Goal: Task Accomplishment & Management: Use online tool/utility

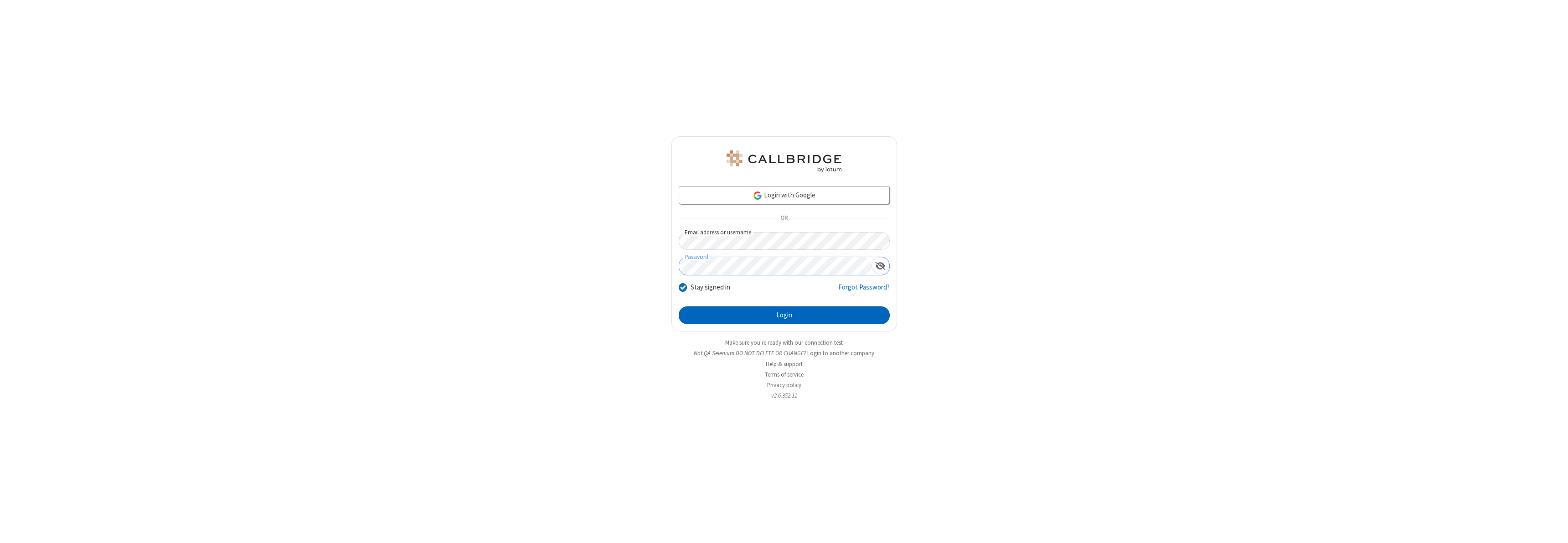
click at [784, 315] on button "Login" at bounding box center [784, 315] width 211 height 19
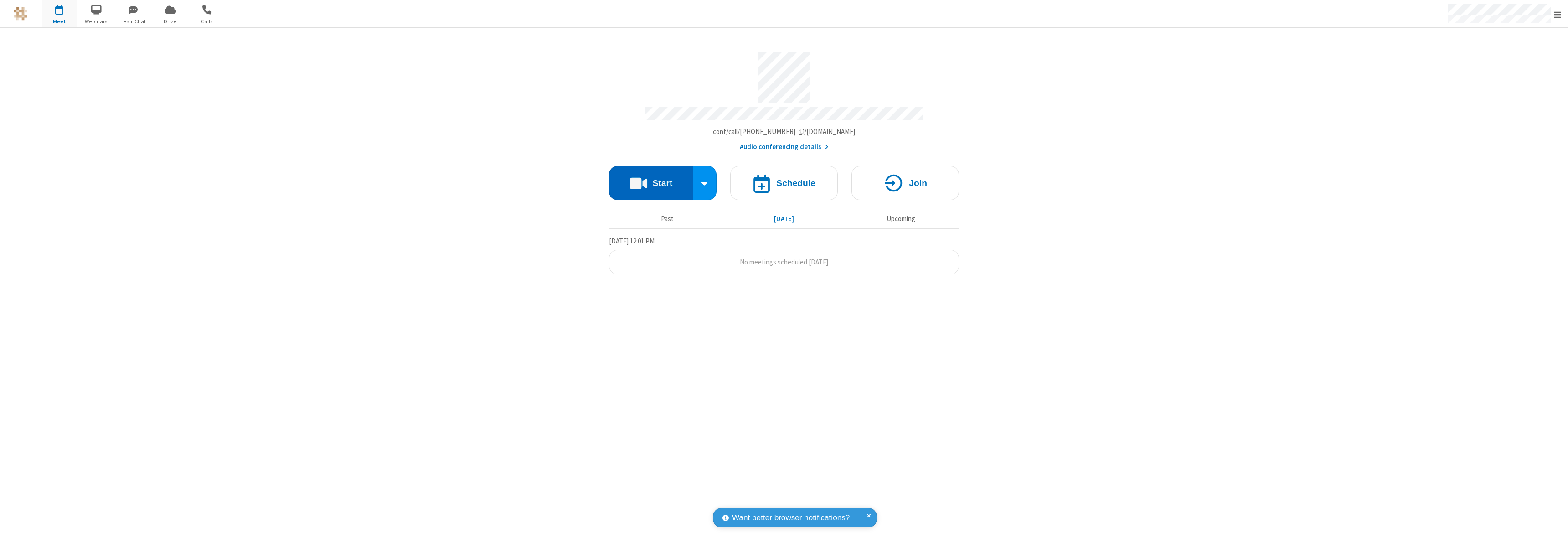
click at [651, 179] on button "Start" at bounding box center [651, 183] width 85 height 34
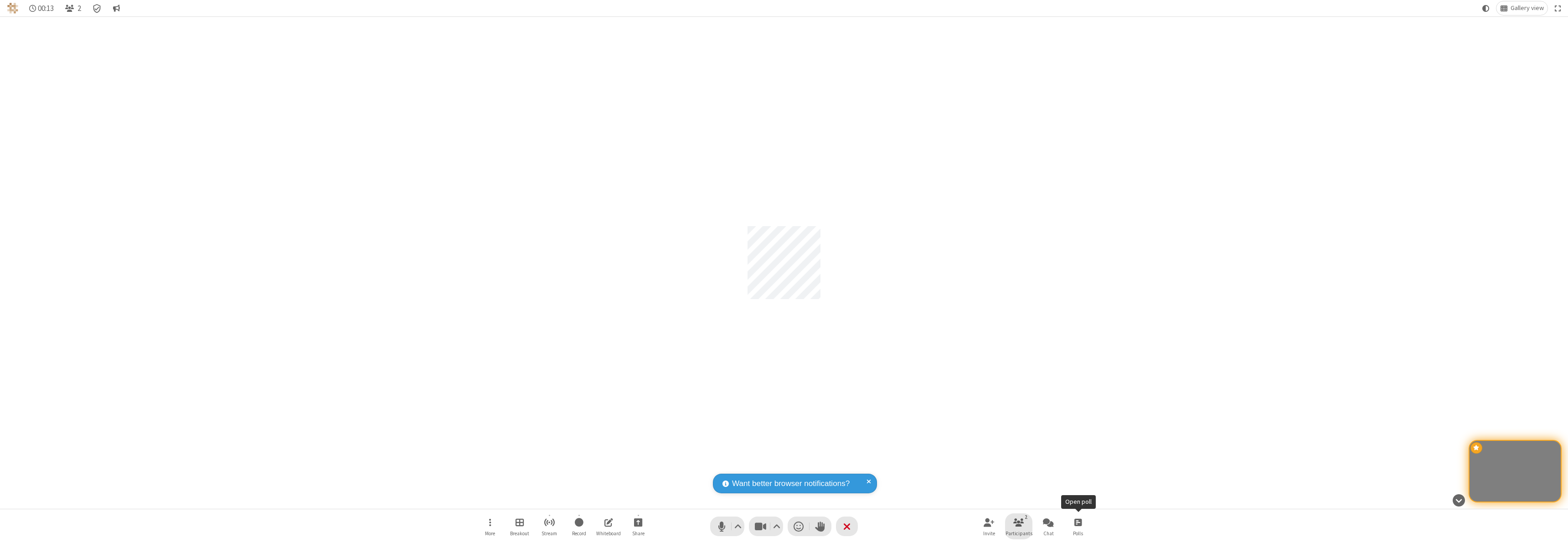
click at [1019, 533] on span "Participants" at bounding box center [1019, 534] width 27 height 5
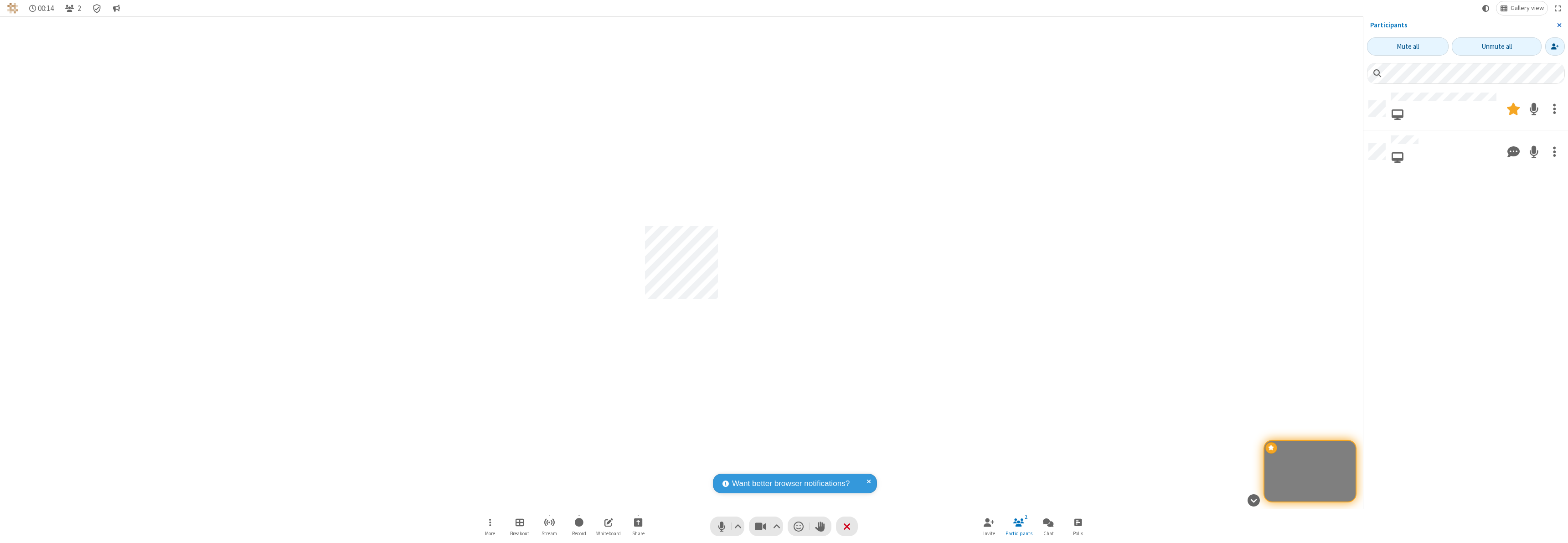
click at [1559, 25] on span "Close sidebar" at bounding box center [1559, 24] width 5 height 7
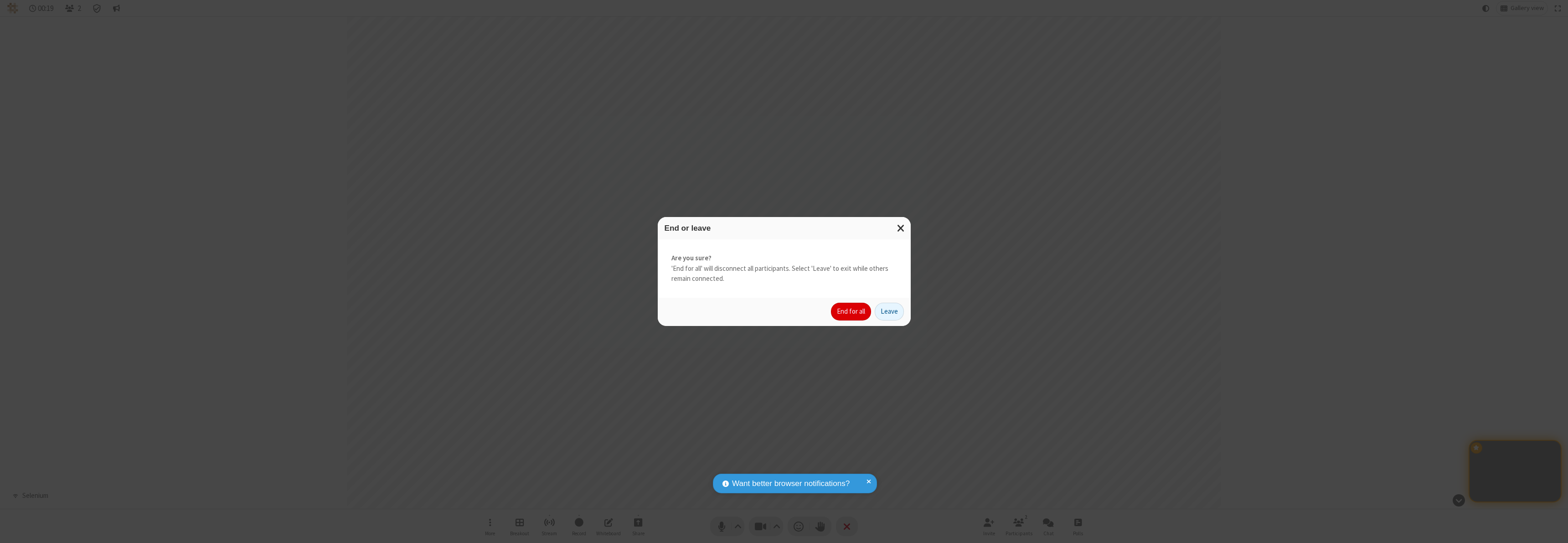
click at [851, 312] on button "End for all" at bounding box center [851, 312] width 40 height 19
